Goal: Task Accomplishment & Management: Manage account settings

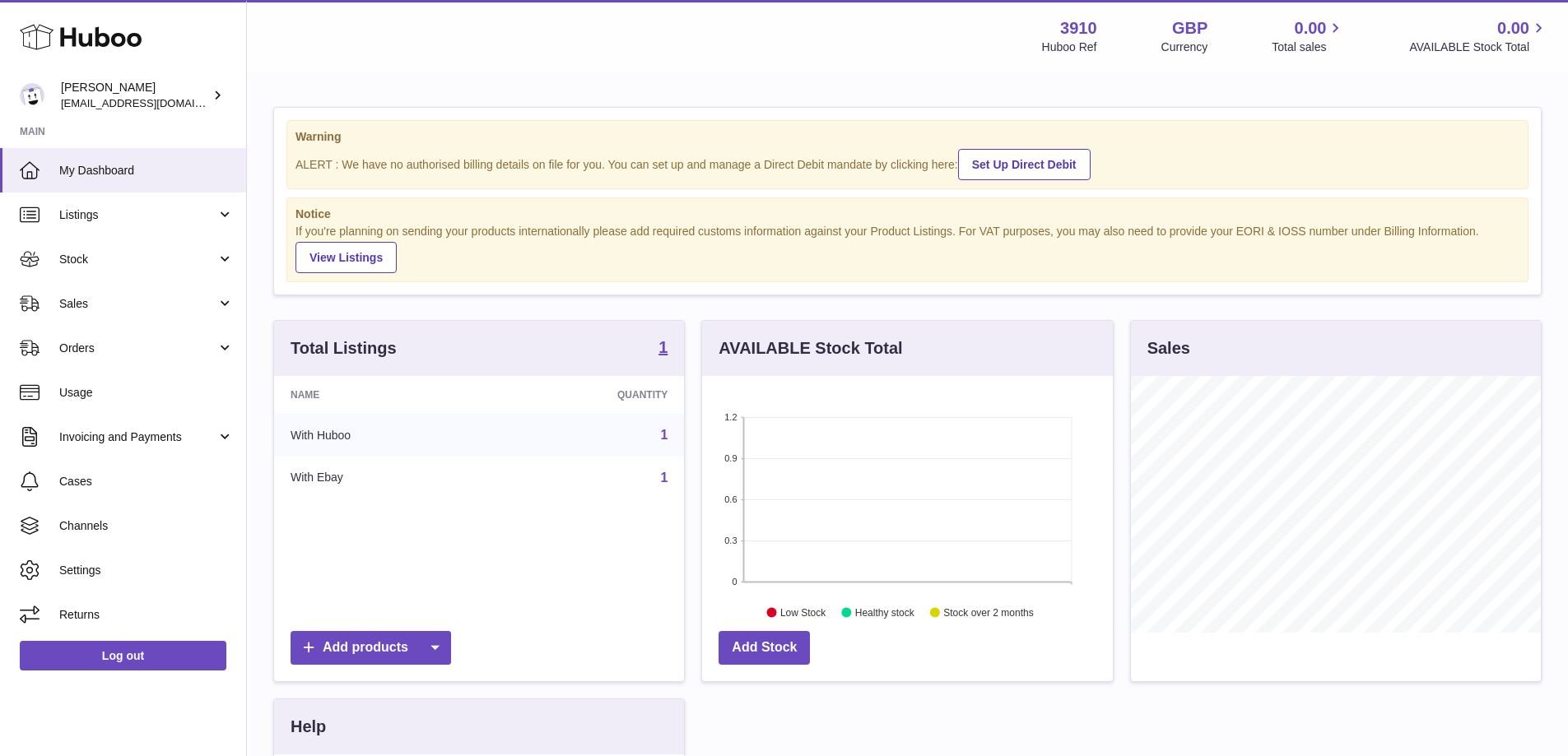
scroll to position [256, 410]
click at [144, 206] on link "Listings" at bounding box center [122, 214] width 246 height 45
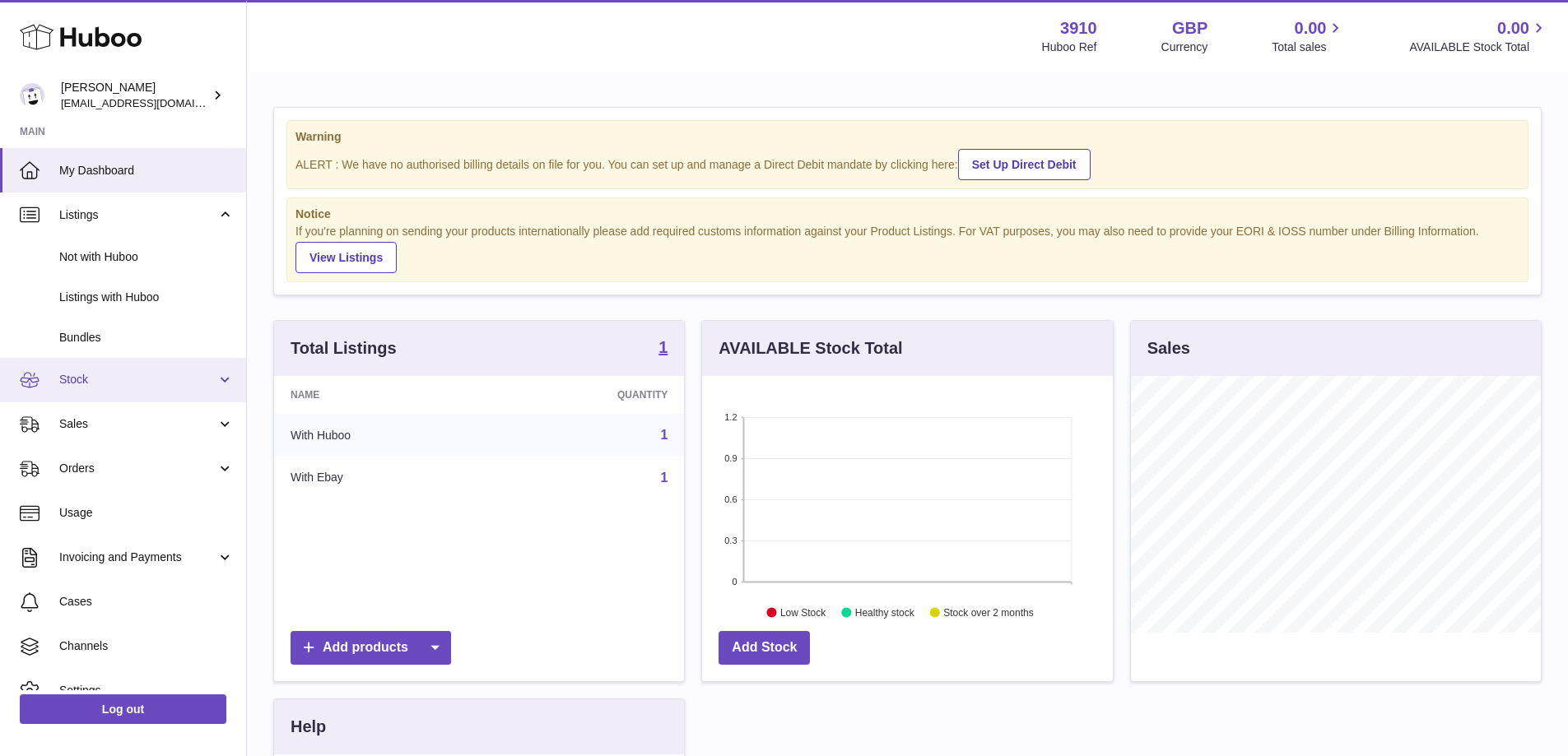
click at [116, 372] on span "Stock" at bounding box center [138, 380] width 158 height 16
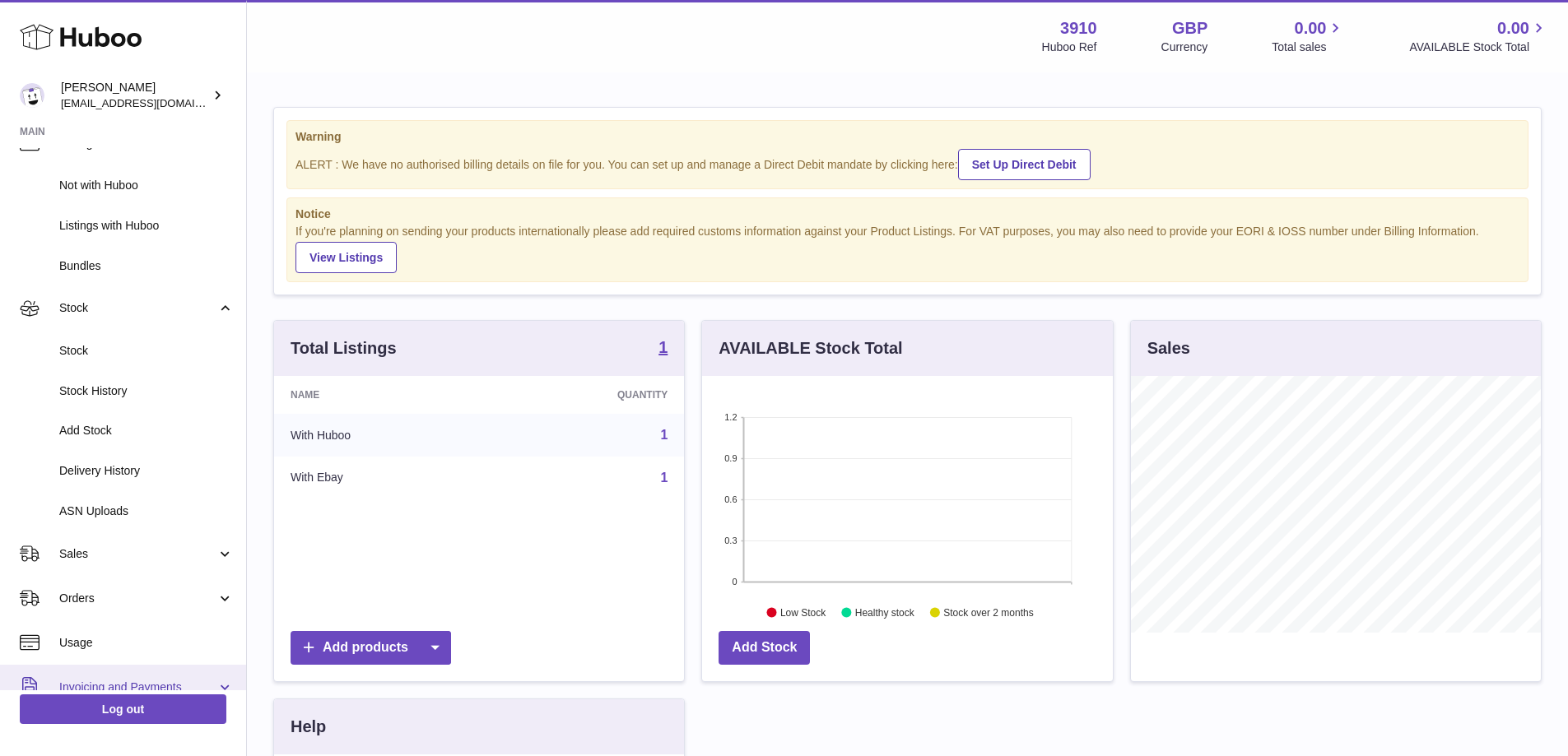
scroll to position [247, 0]
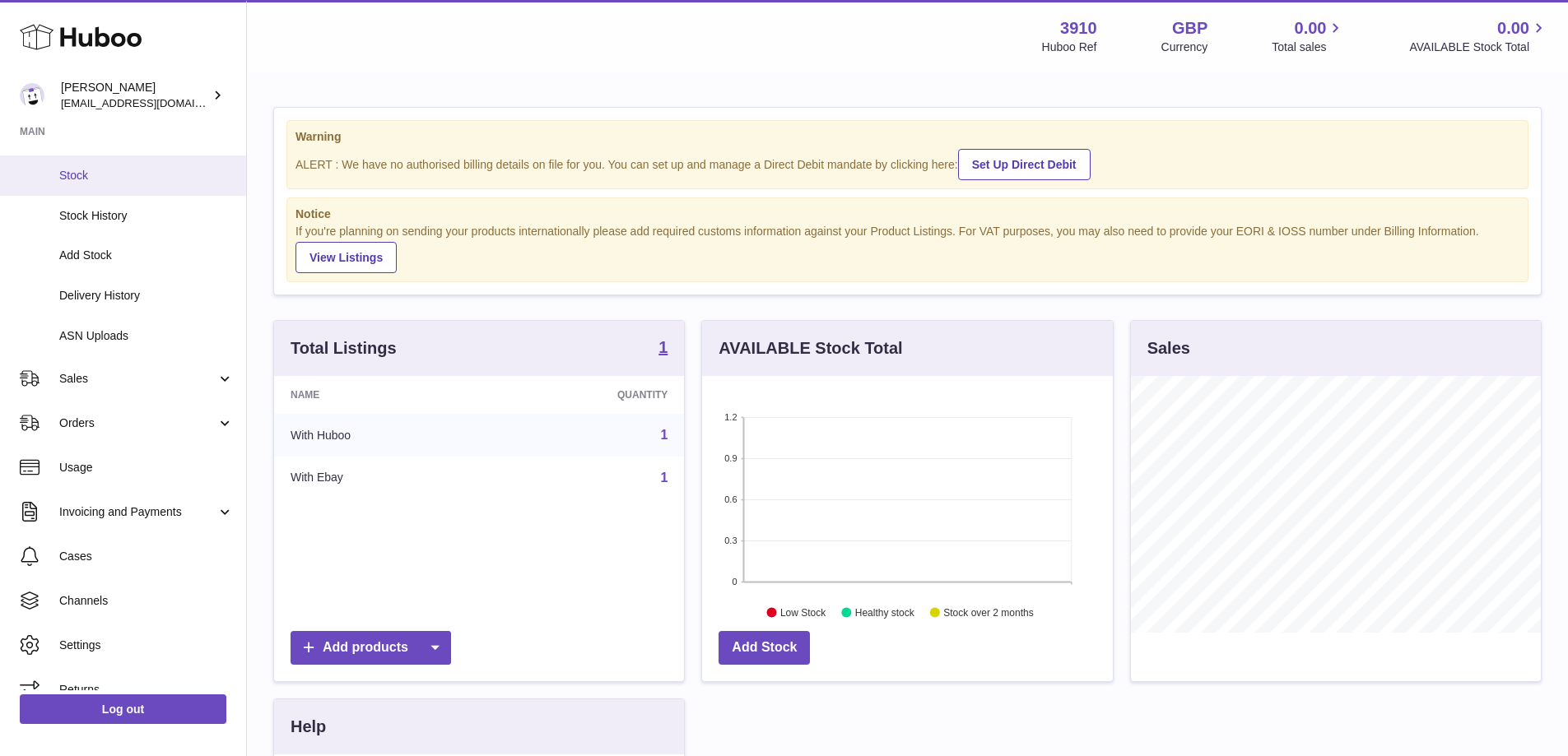
click at [131, 190] on link "Stock" at bounding box center [122, 176] width 246 height 40
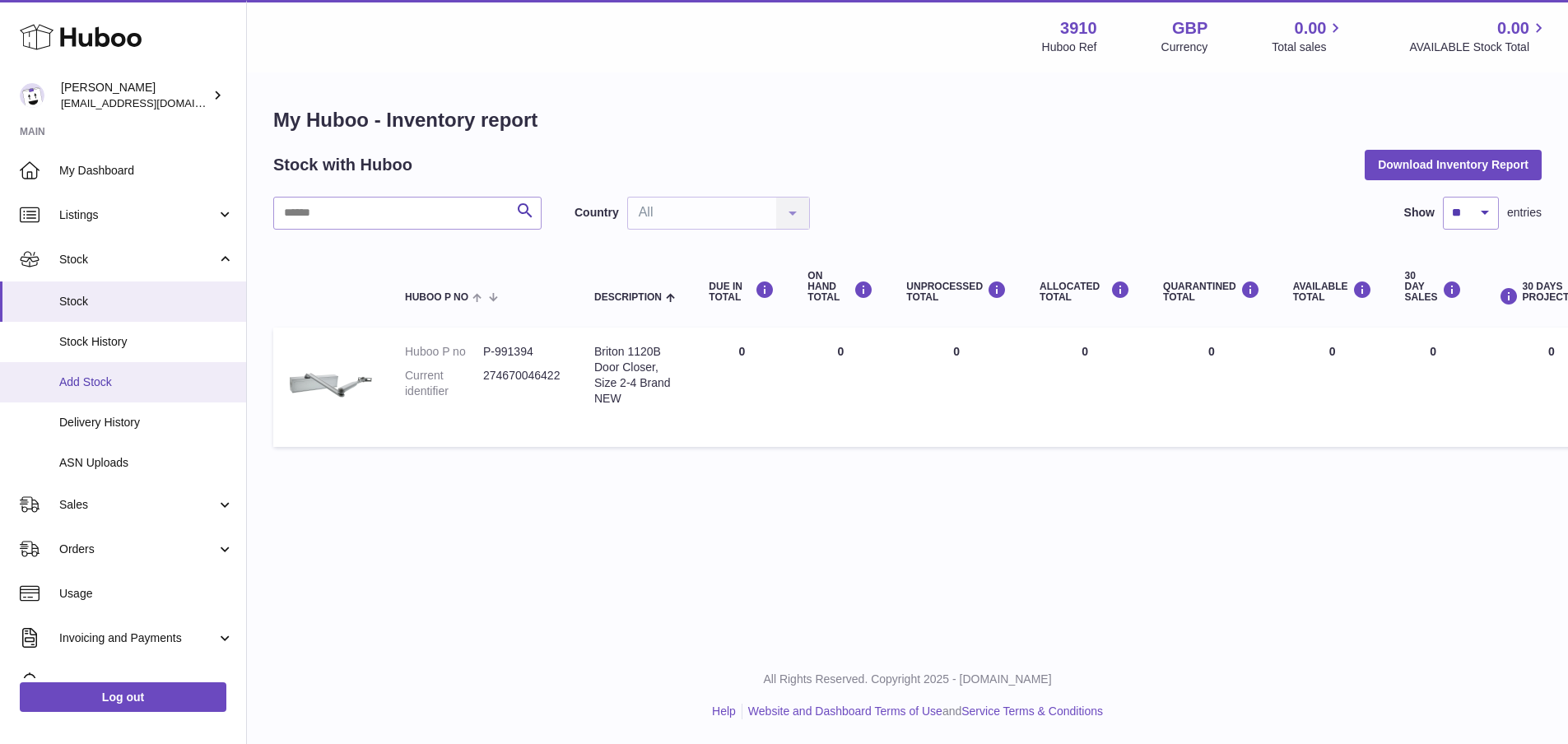
click at [157, 383] on span "Add Stock" at bounding box center [146, 383] width 174 height 16
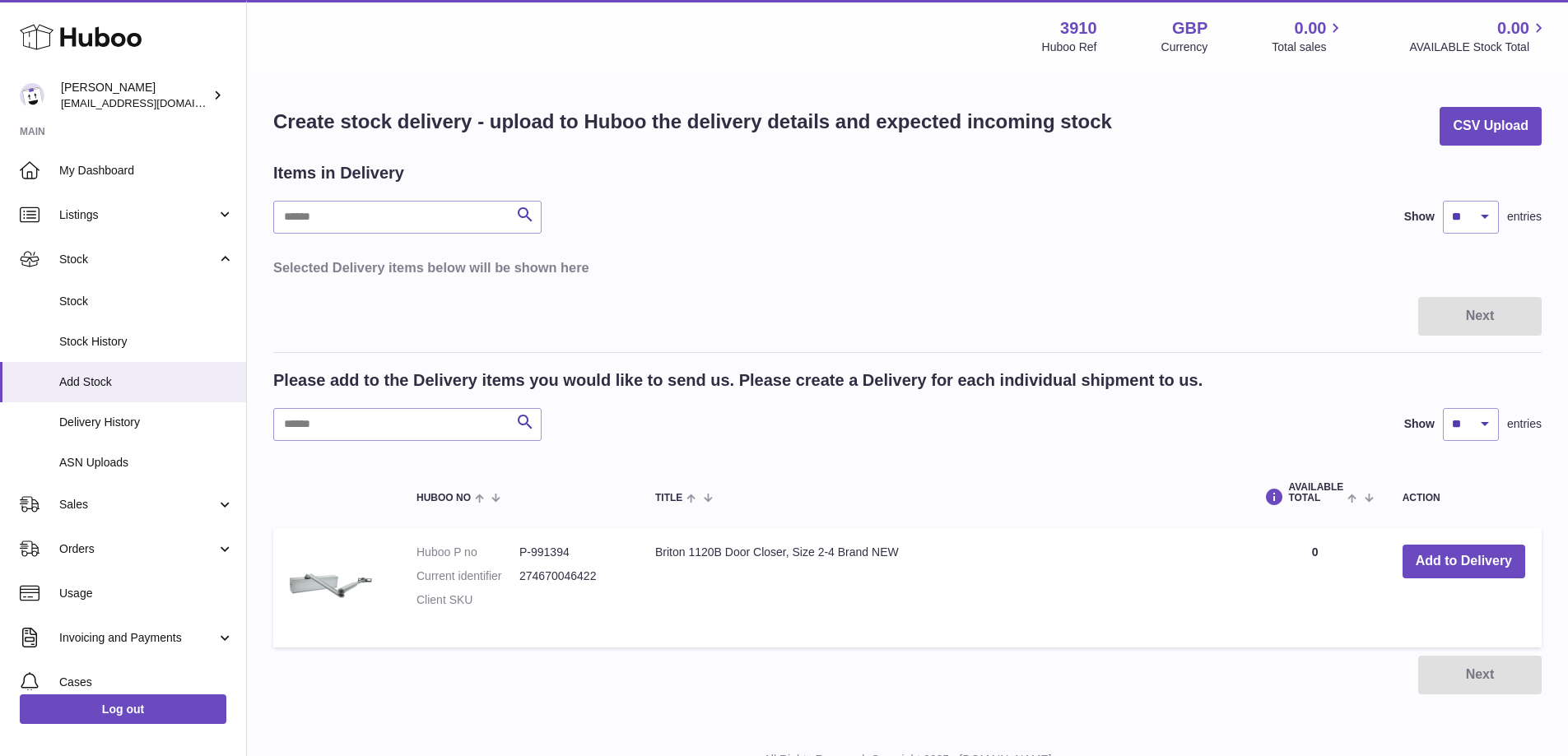
scroll to position [68, 0]
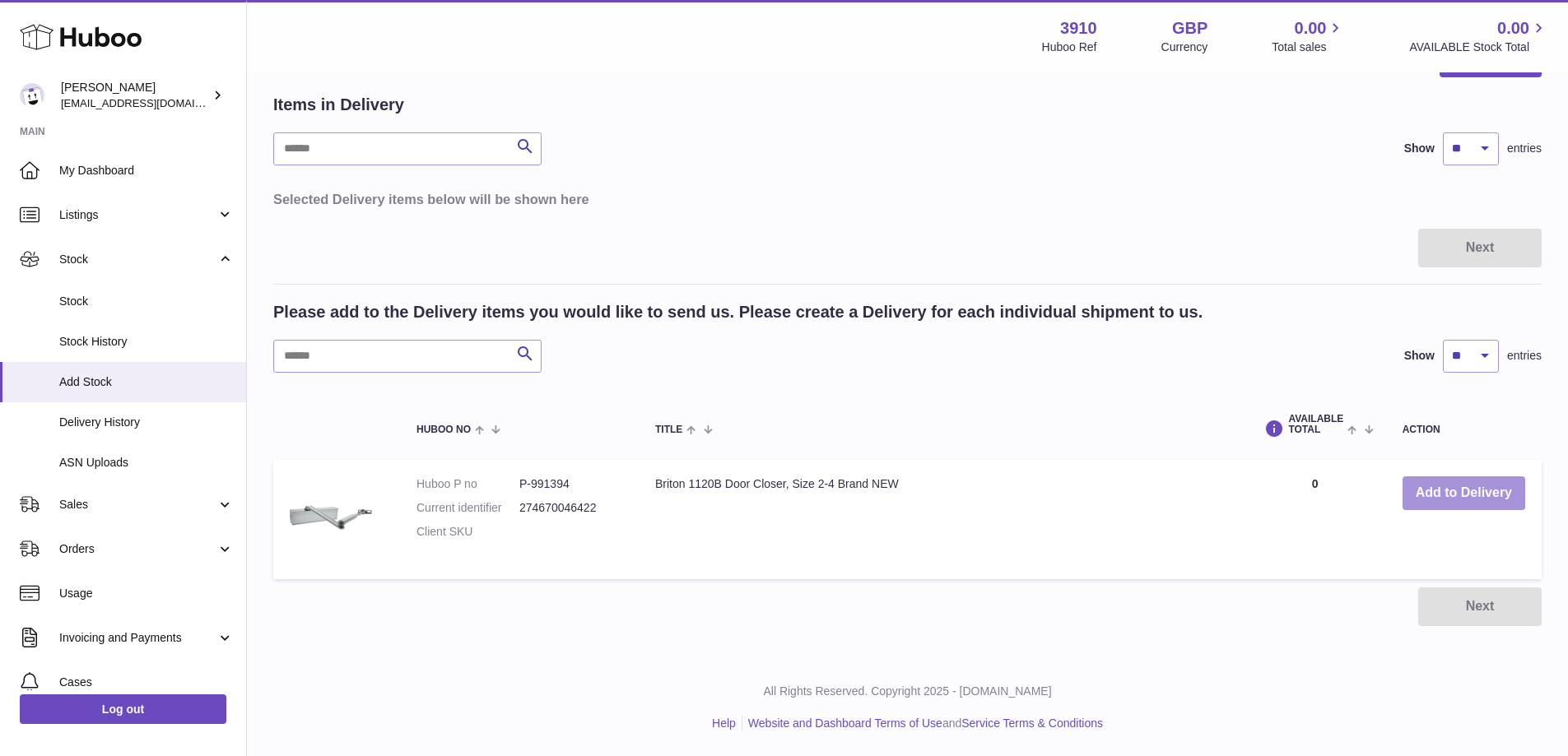
click at [1425, 504] on button "Add to Delivery" at bounding box center [1464, 494] width 122 height 34
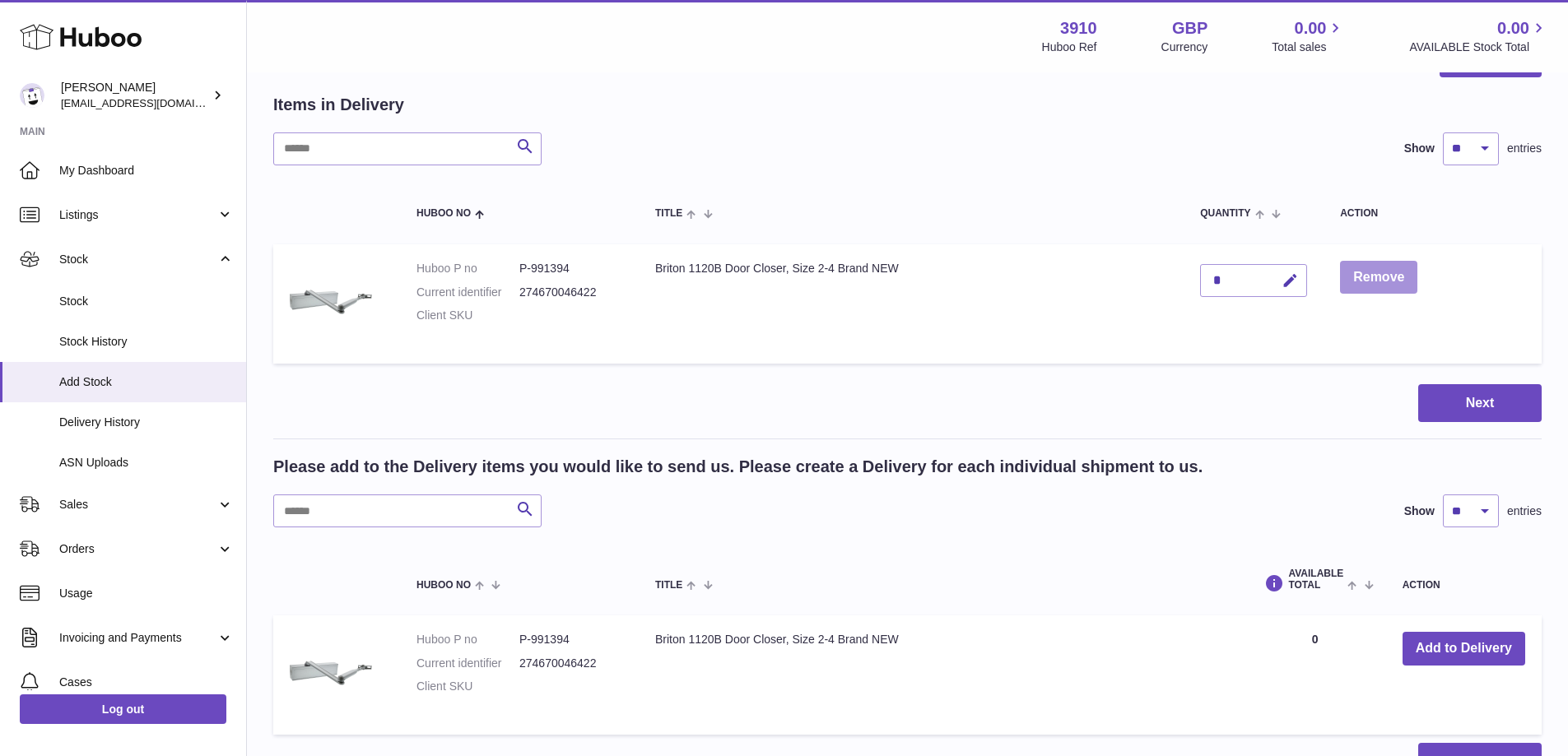
click at [1405, 270] on button "Remove" at bounding box center [1378, 277] width 77 height 34
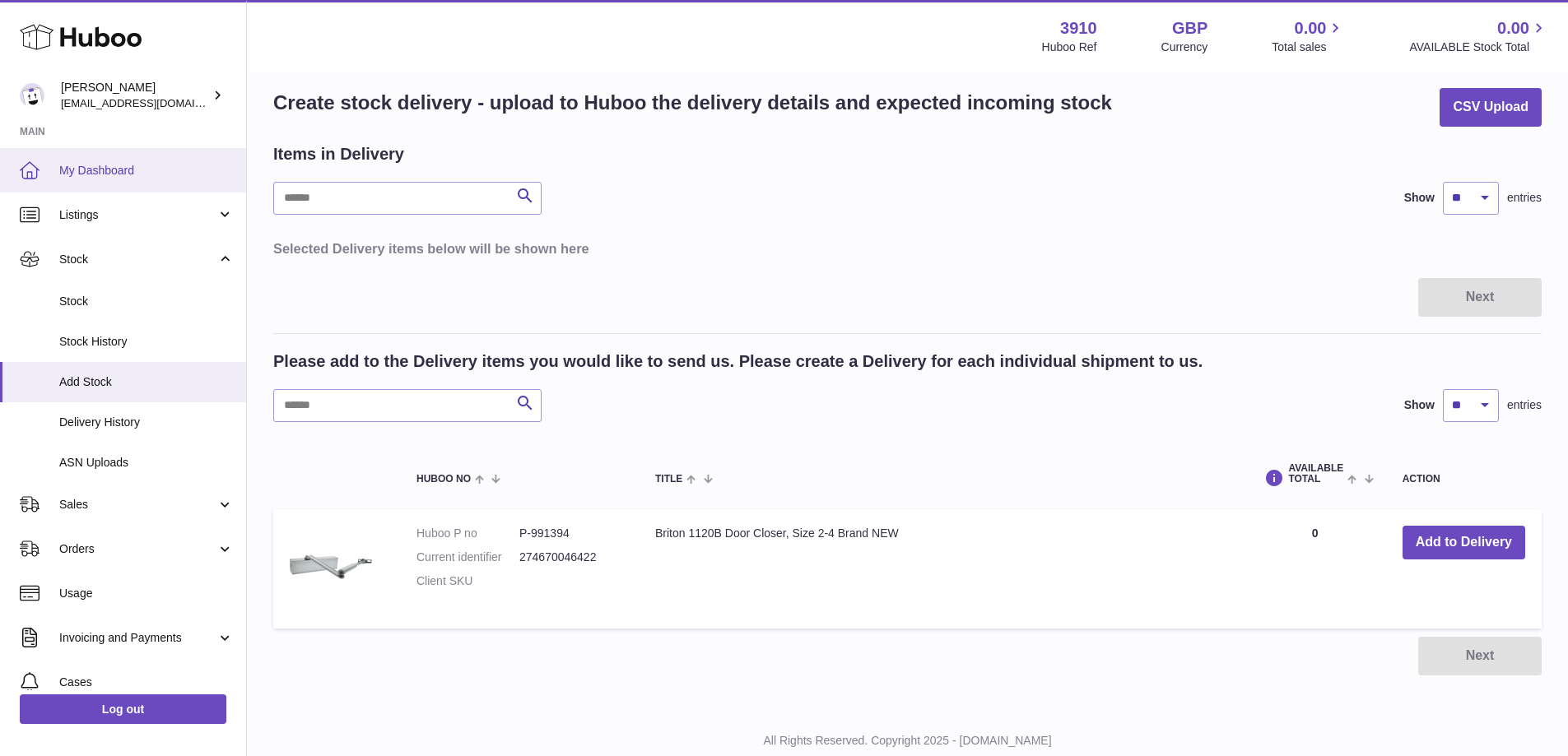
scroll to position [0, 0]
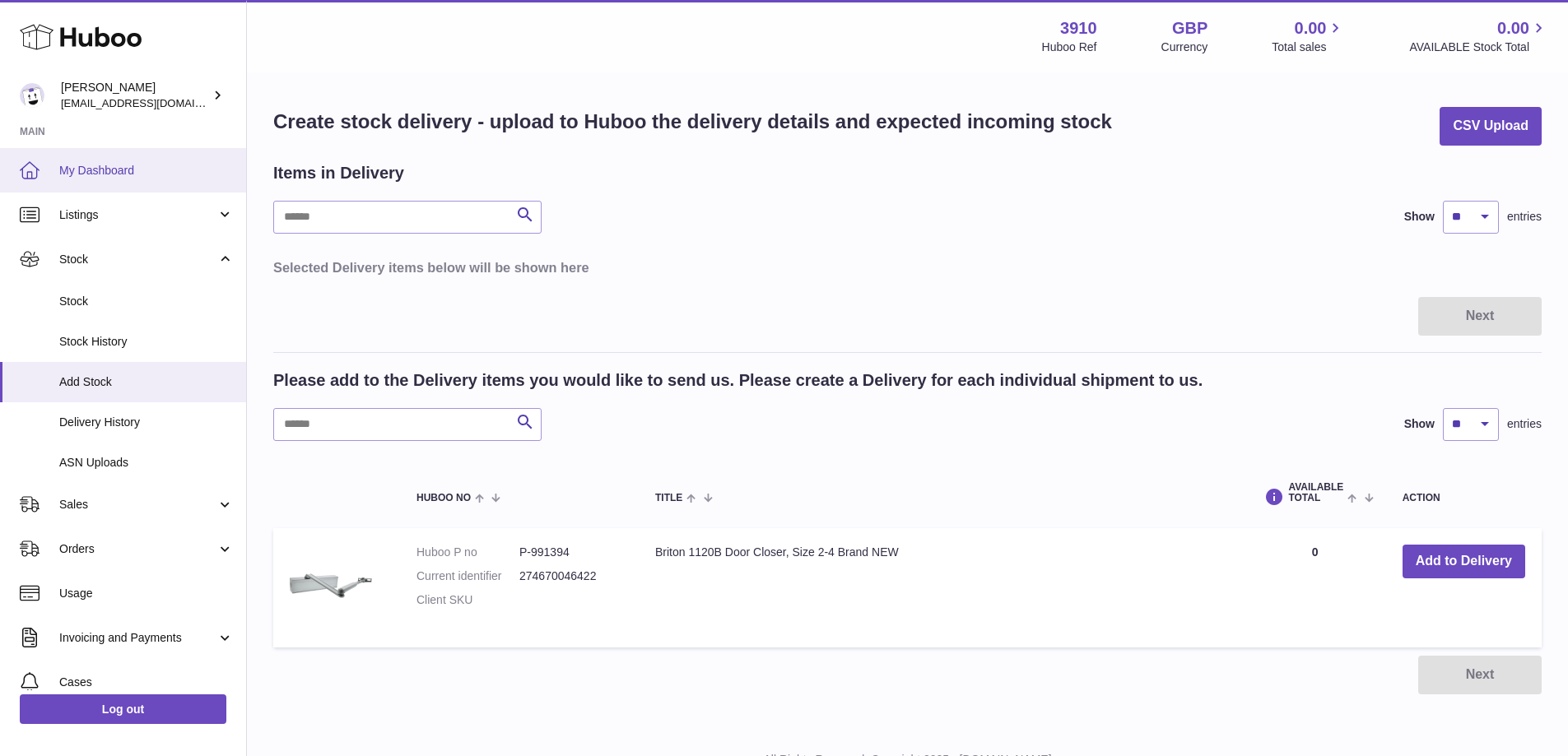
click at [119, 158] on link "My Dashboard" at bounding box center [122, 170] width 246 height 45
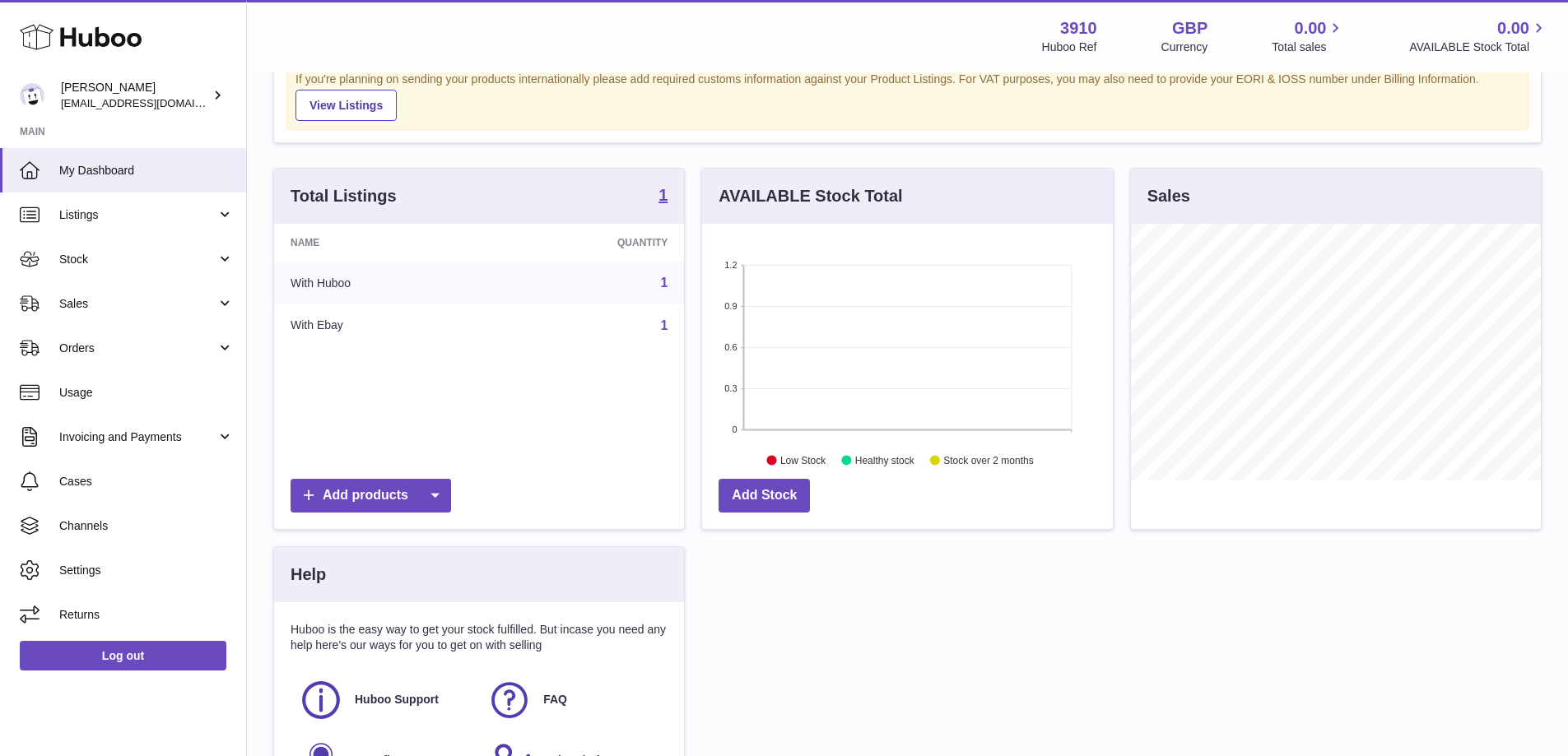
scroll to position [354, 0]
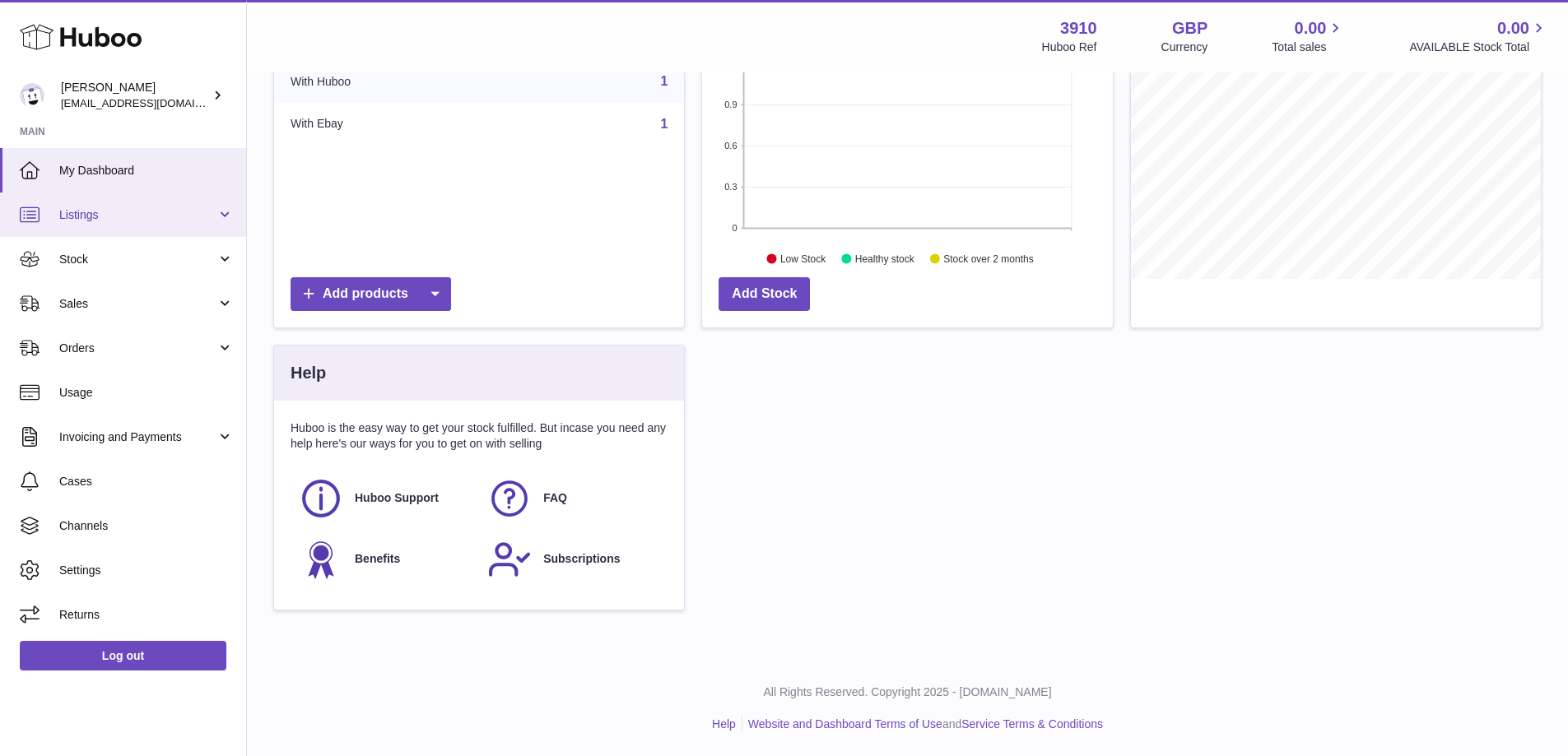
click at [113, 228] on link "Listings" at bounding box center [122, 214] width 246 height 45
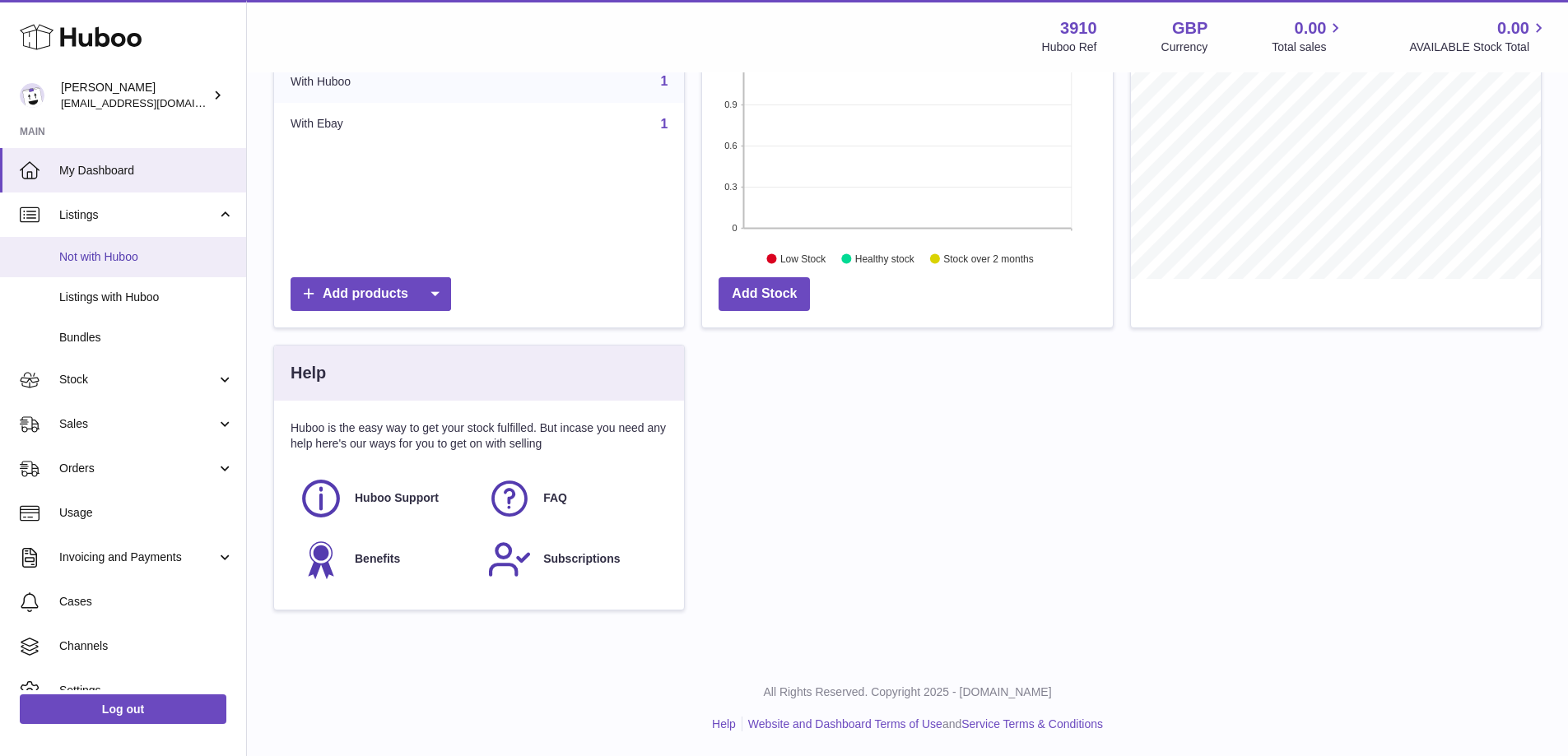
click at [122, 244] on link "Not with Huboo" at bounding box center [122, 257] width 246 height 40
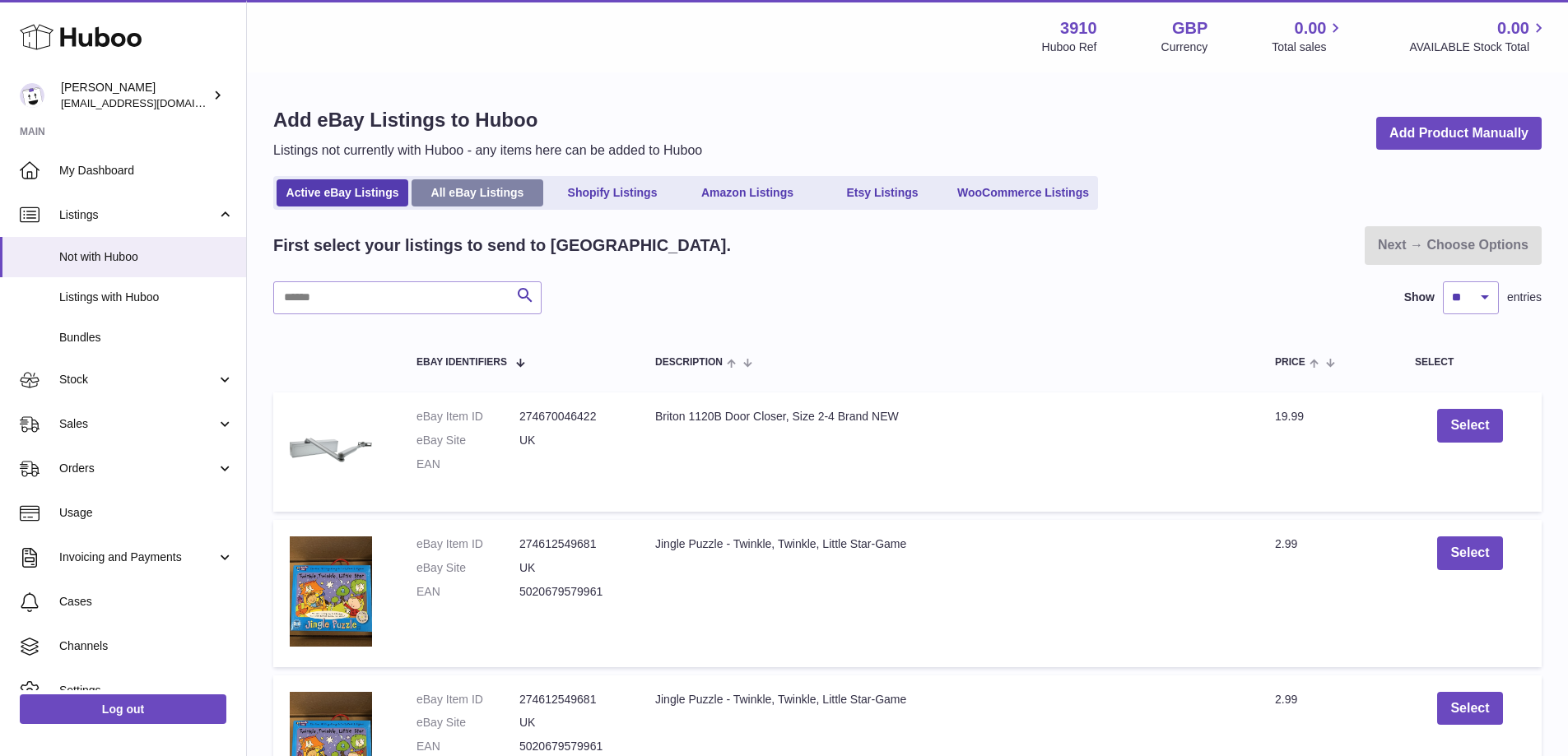
click at [466, 202] on link "All eBay Listings" at bounding box center [477, 192] width 131 height 27
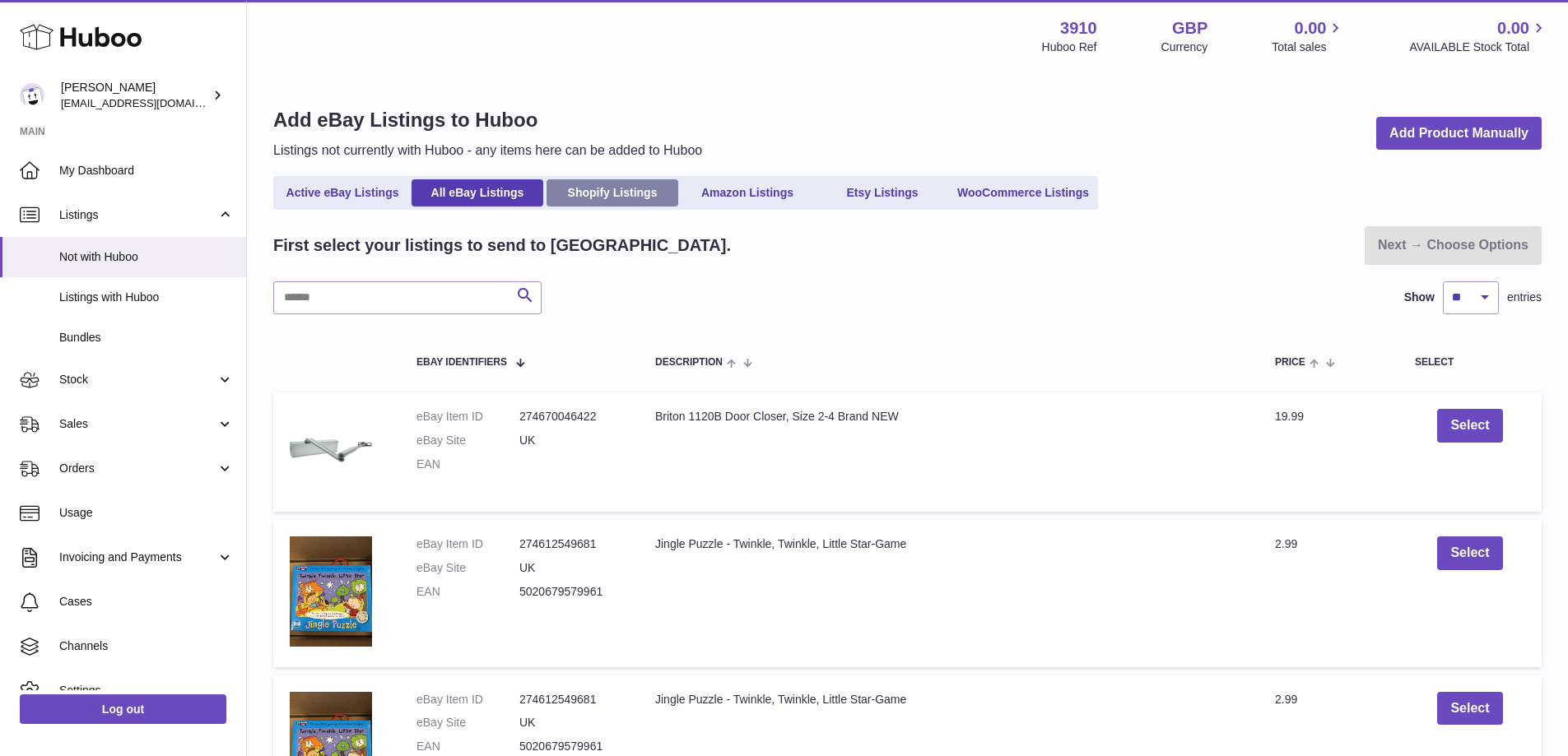
click at [595, 200] on link "Shopify Listings" at bounding box center [612, 192] width 131 height 27
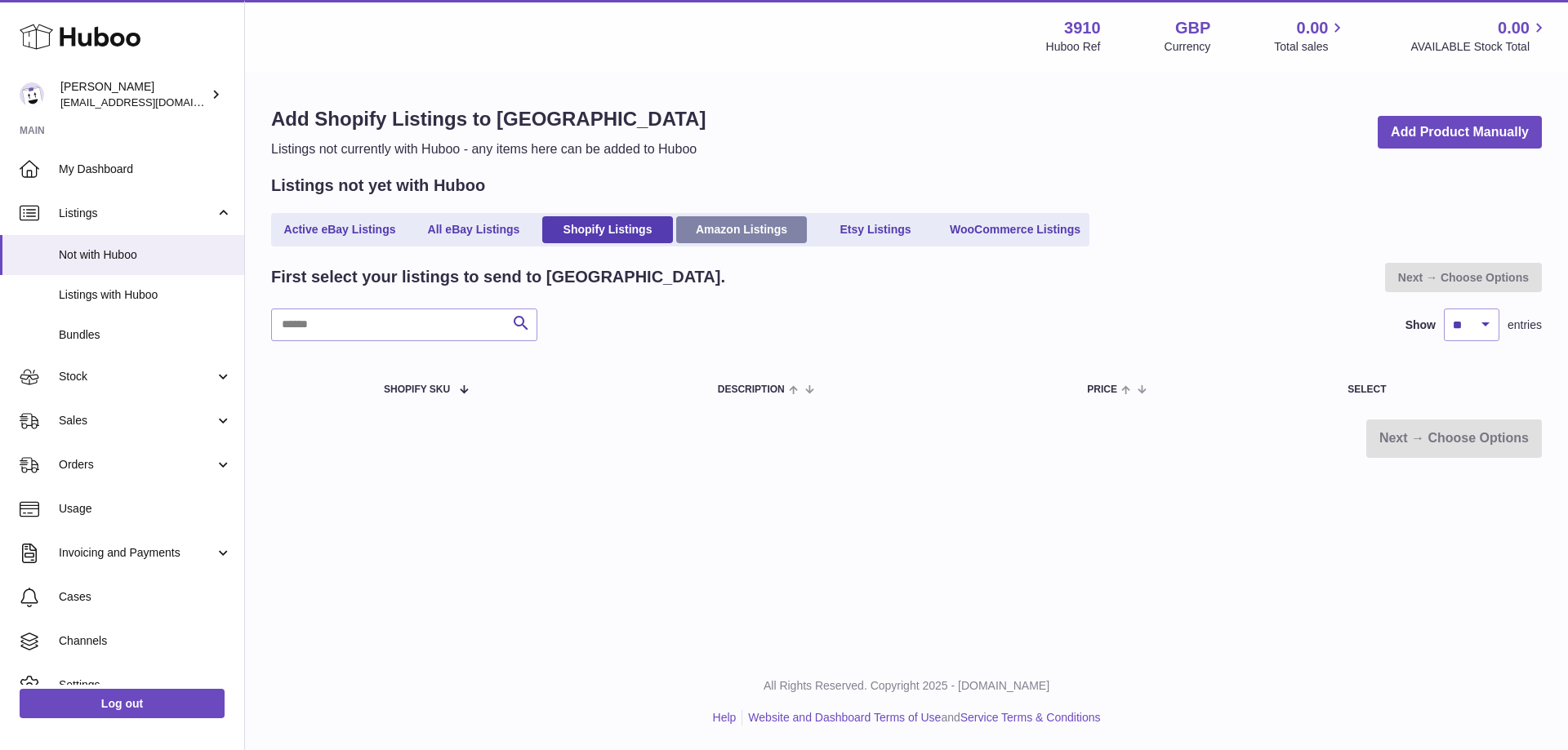
click at [697, 227] on link "Amazon Listings" at bounding box center [741, 229] width 130 height 27
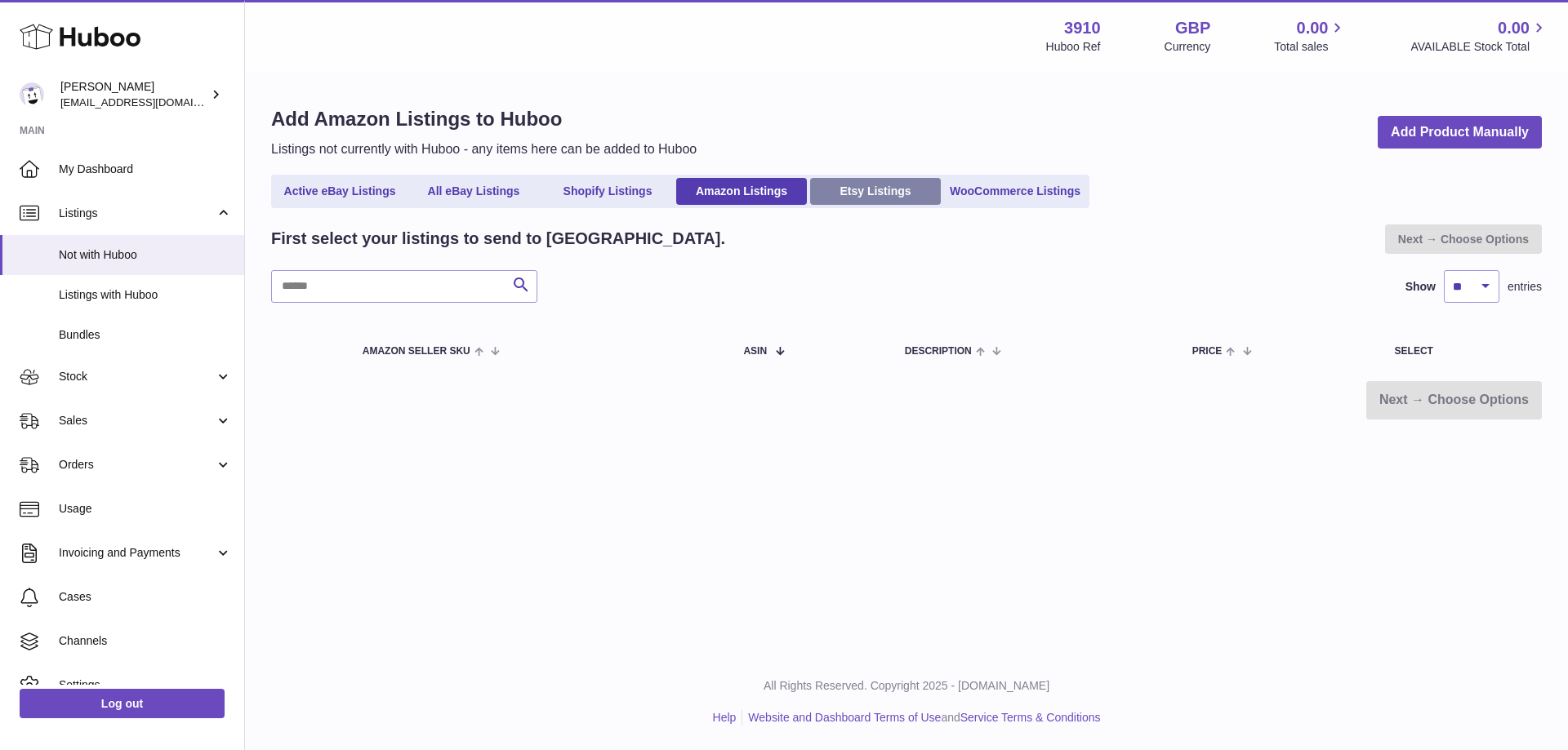
click at [838, 194] on link "Etsy Listings" at bounding box center [875, 191] width 130 height 27
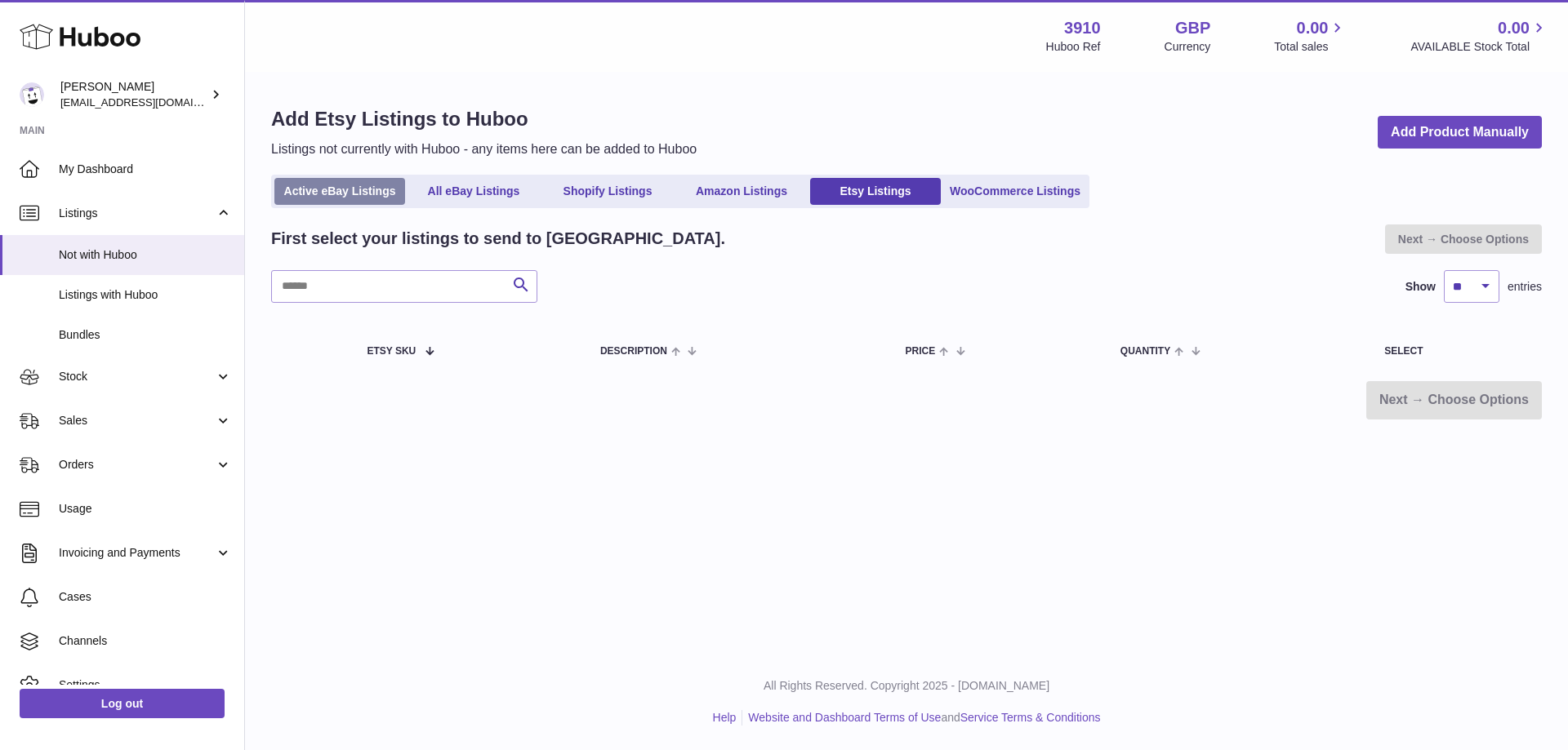
click at [353, 197] on link "Active eBay Listings" at bounding box center [339, 191] width 130 height 27
